Goal: Communication & Community: Ask a question

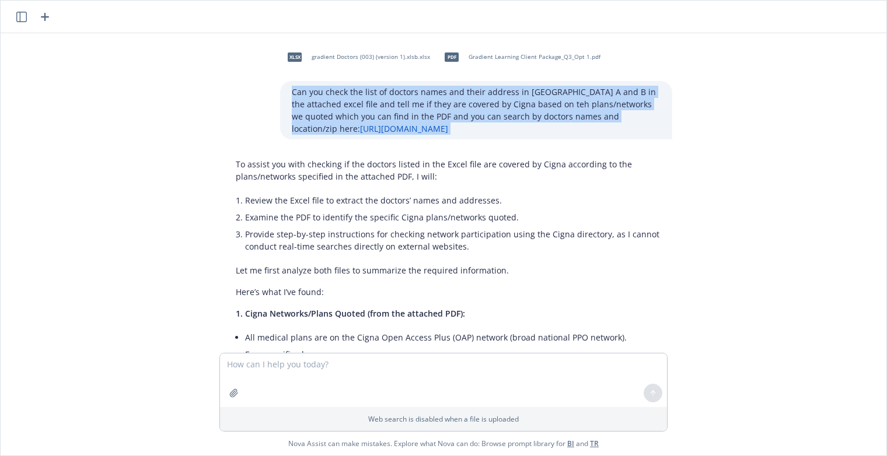
scroll to position [1077, 0]
